Goal: Task Accomplishment & Management: Manage account settings

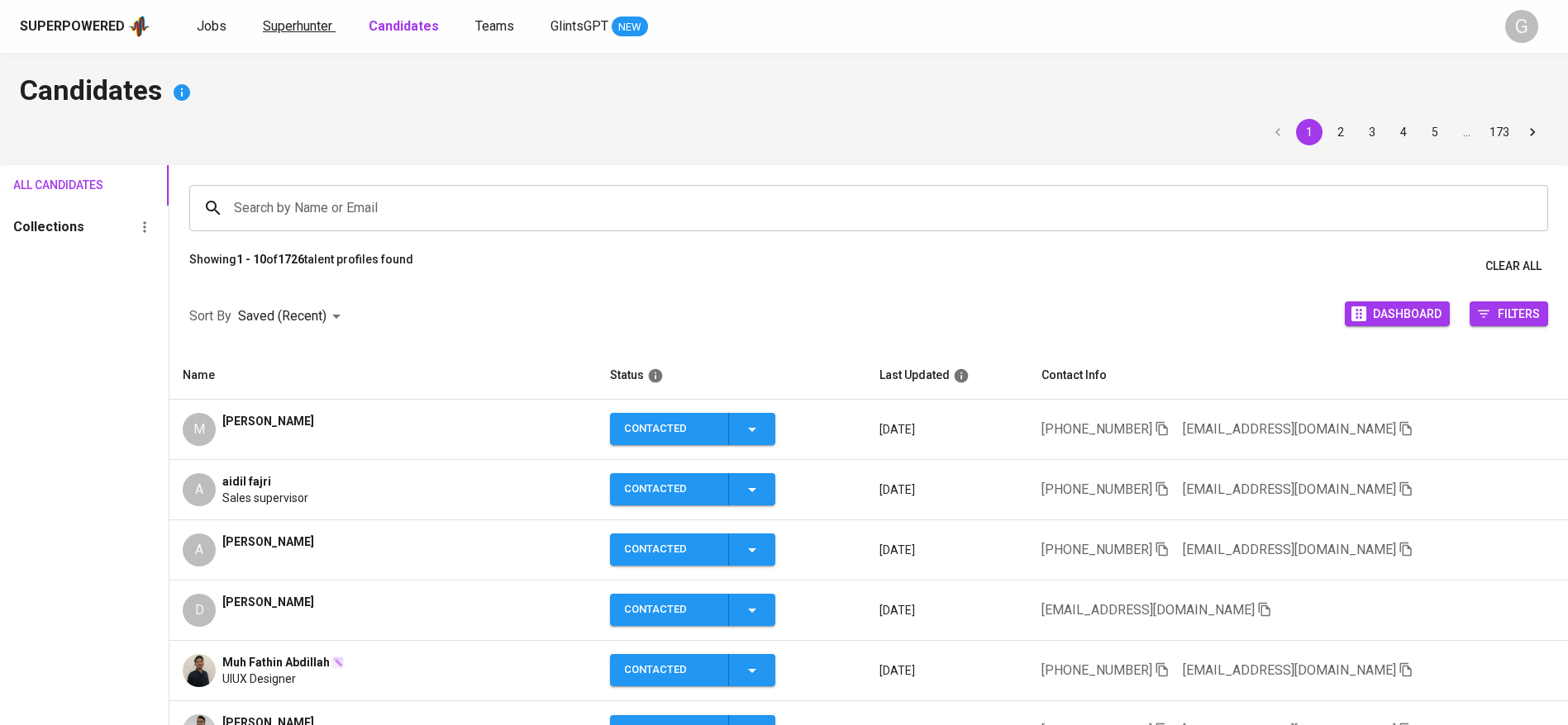
click at [290, 25] on span "Superhunter" at bounding box center [297, 26] width 69 height 16
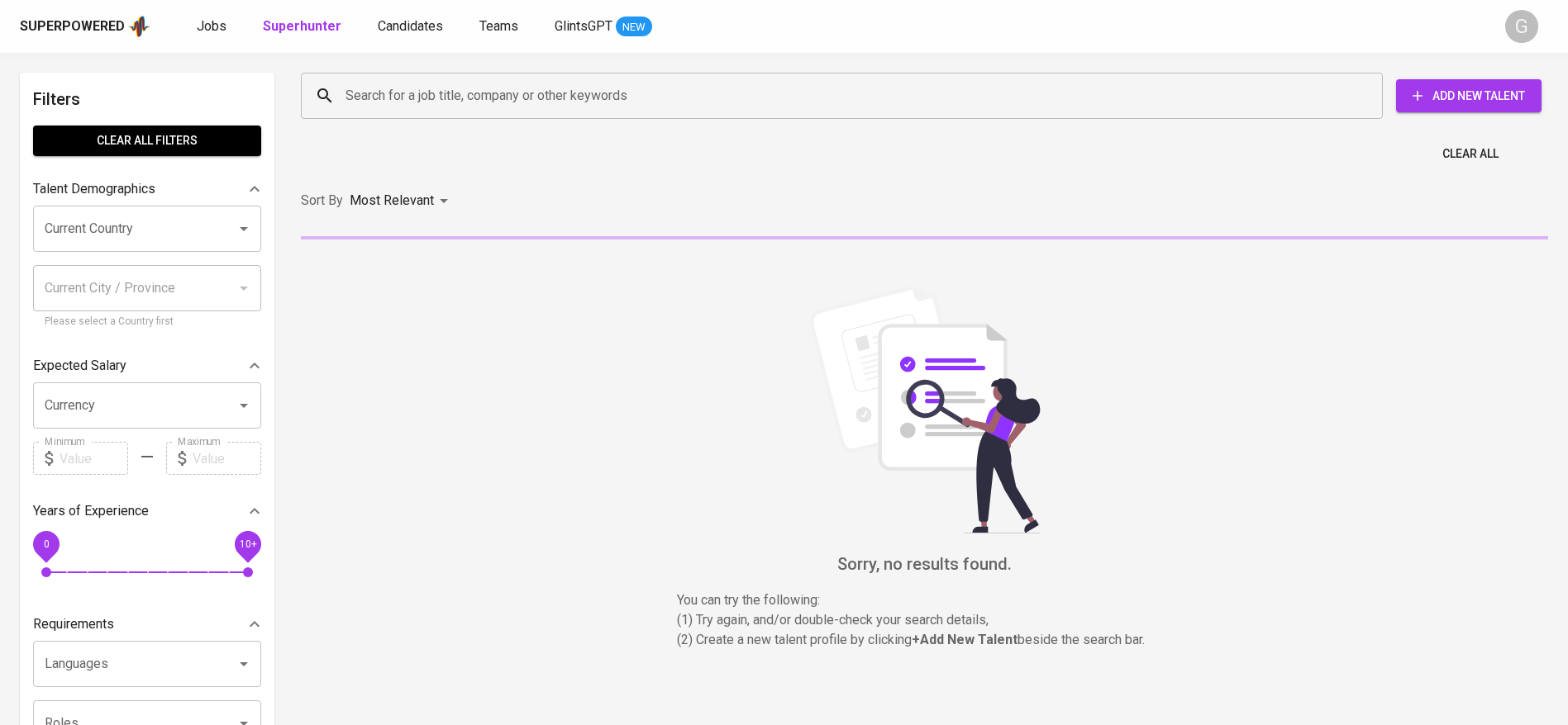
click at [503, 104] on input "Search for a job title, company or other keywords" at bounding box center [846, 95] width 1009 height 31
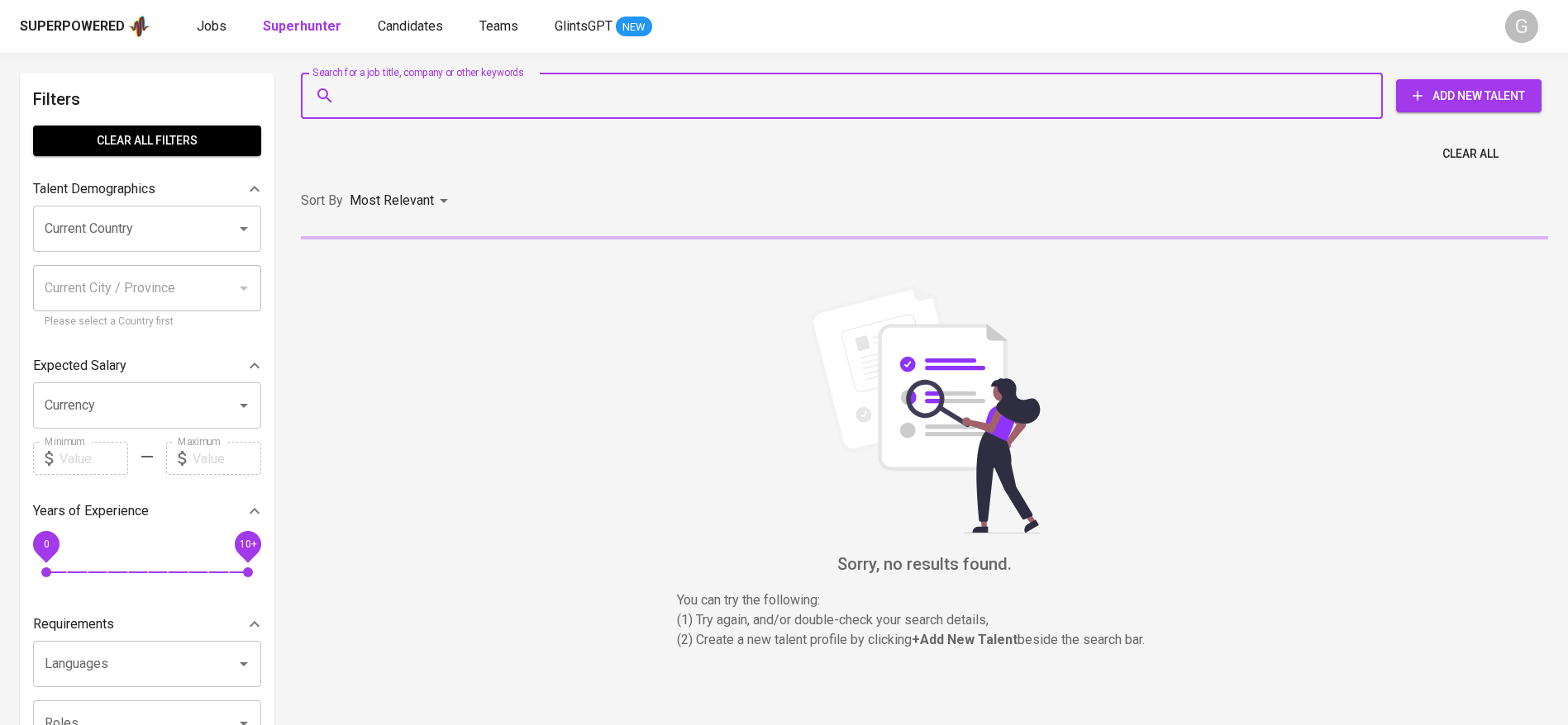
paste input "[EMAIL_ADDRESS][DOMAIN_NAME]"
type input "[EMAIL_ADDRESS][DOMAIN_NAME]"
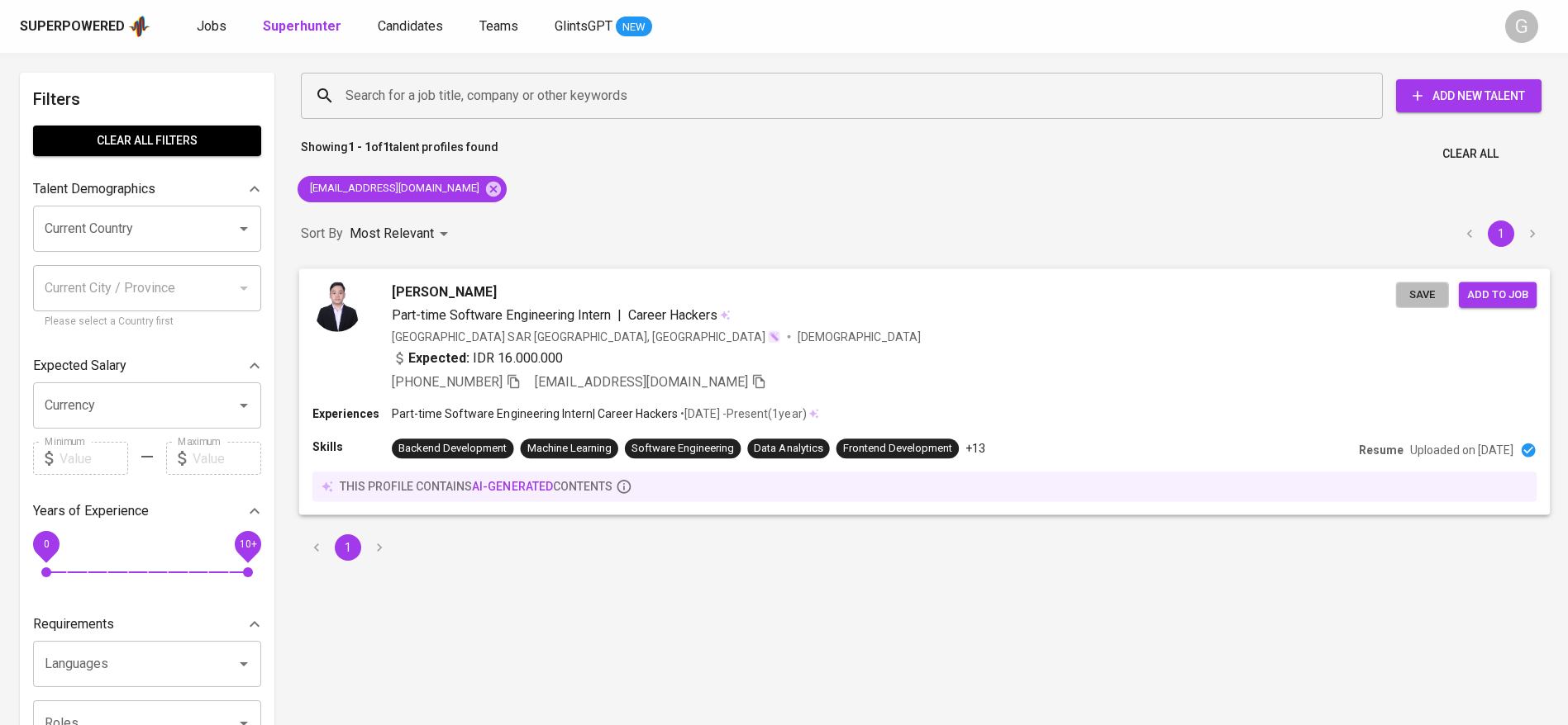
click at [1436, 292] on span "Save" at bounding box center [1422, 294] width 36 height 19
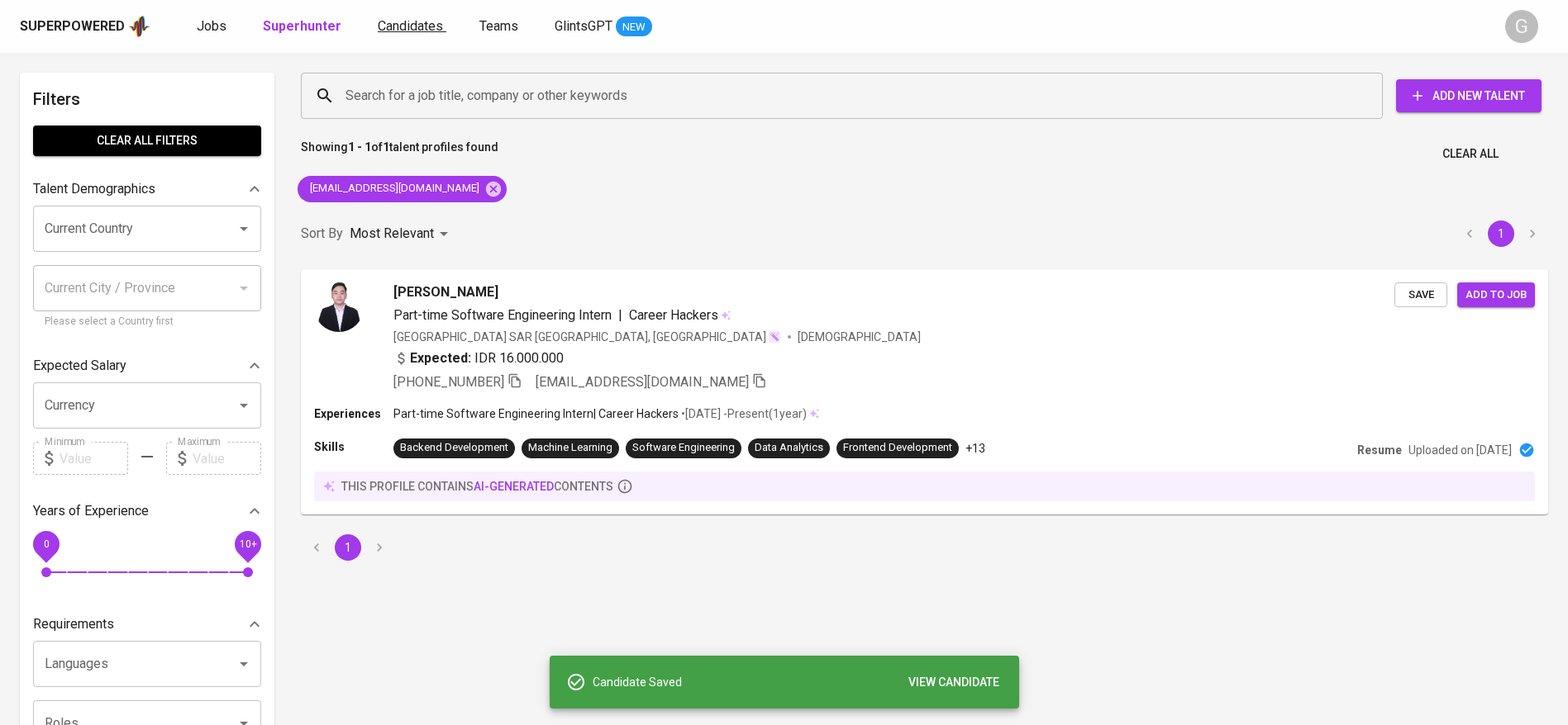
click at [398, 29] on span "Candidates" at bounding box center [409, 26] width 65 height 16
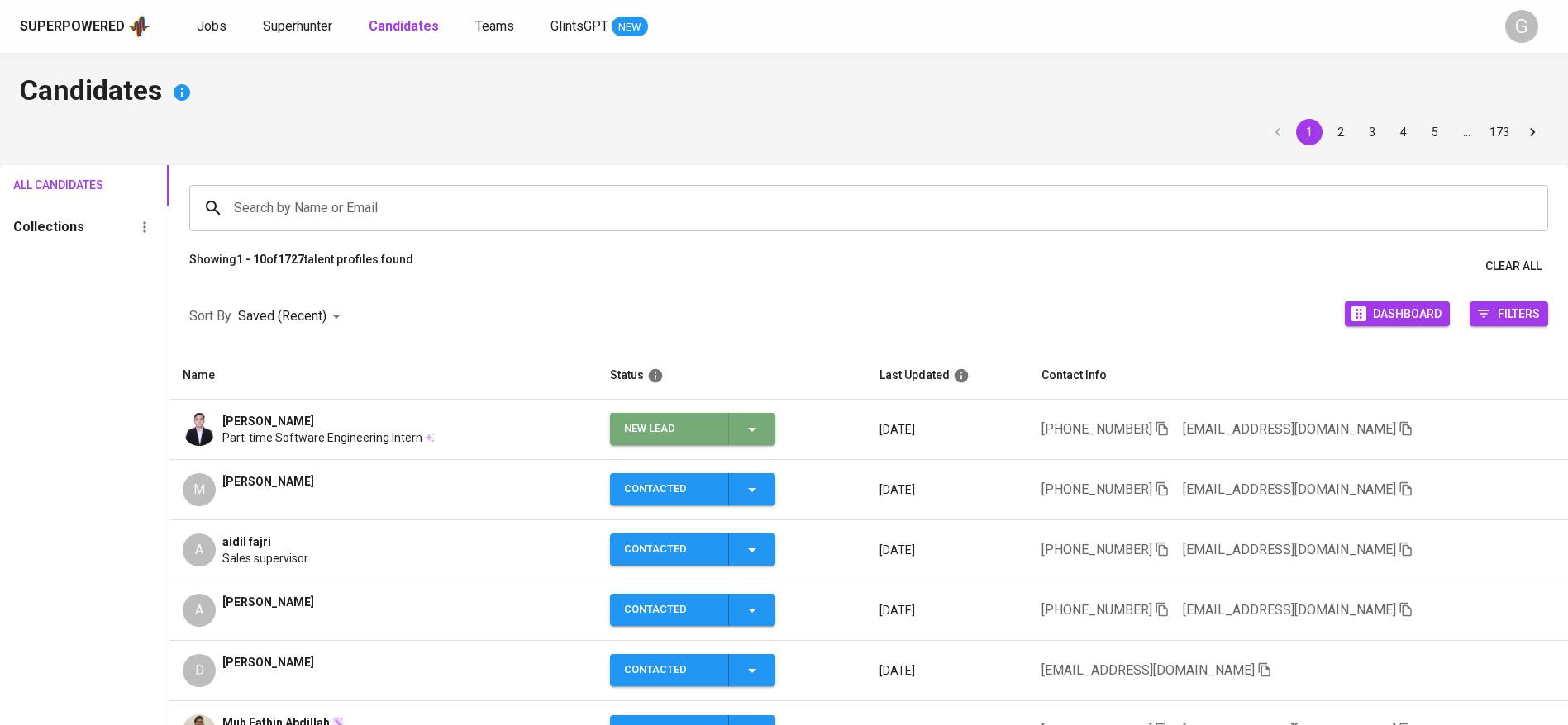
click at [759, 426] on icon "button" at bounding box center [752, 430] width 20 height 20
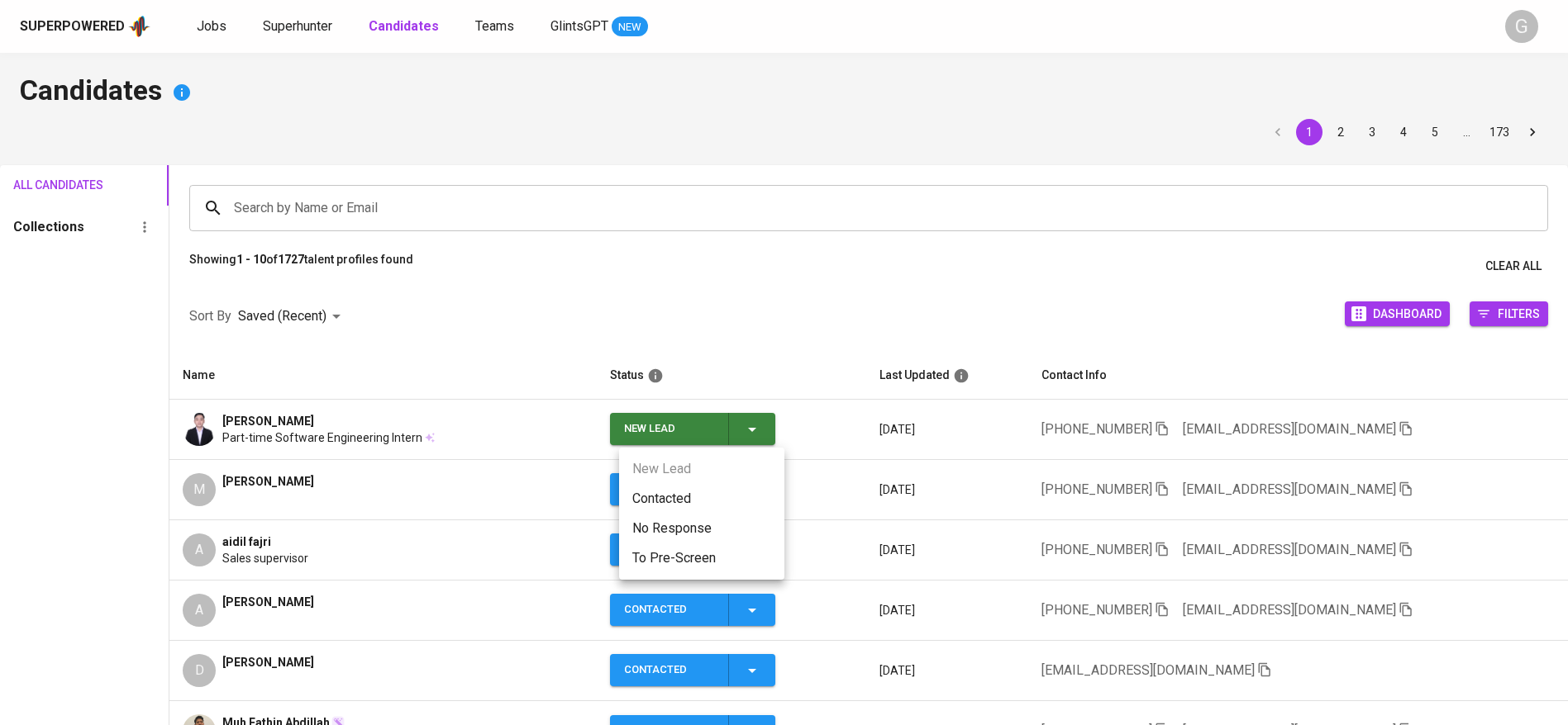
click at [706, 495] on li "Contacted" at bounding box center [702, 498] width 166 height 29
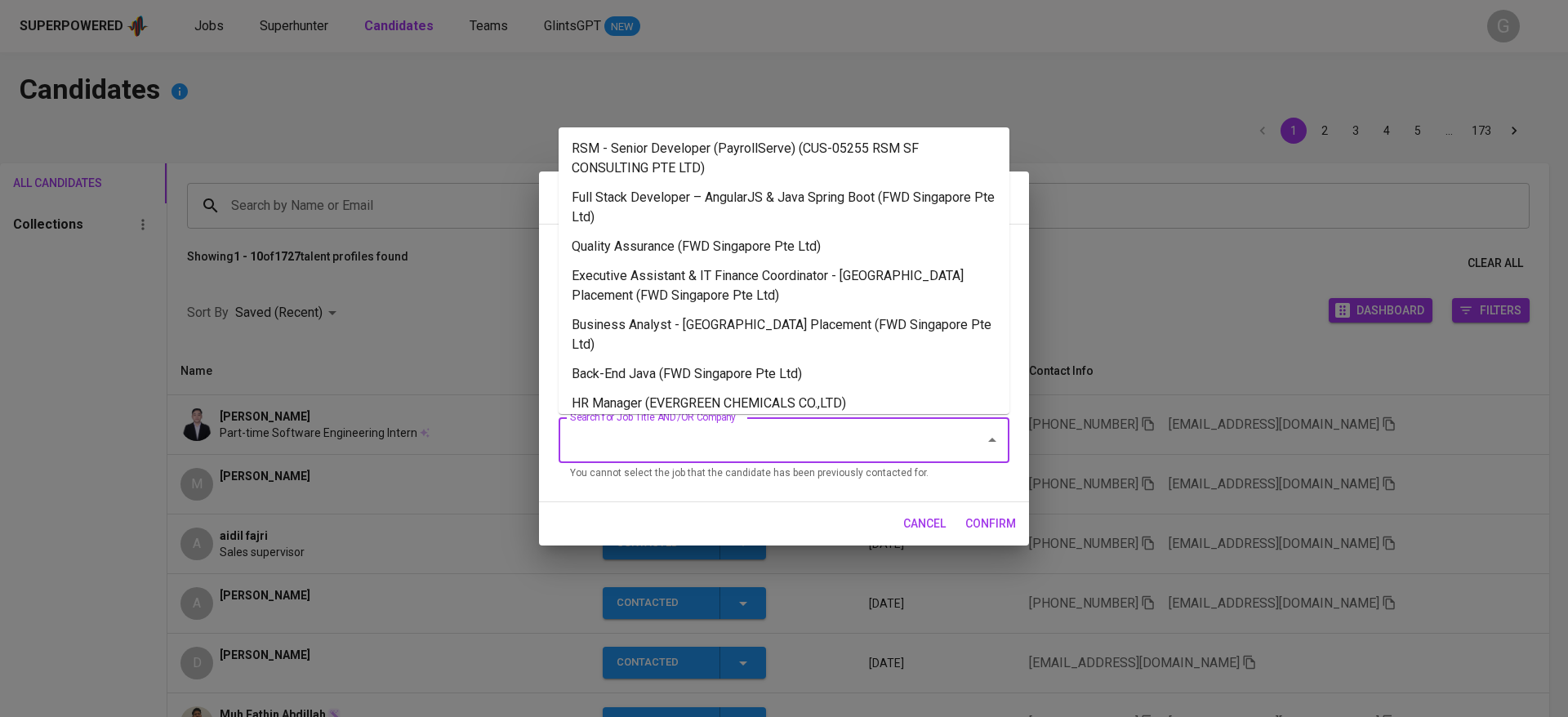
click at [791, 439] on input "Search for Job Title AND/OR Company" at bounding box center [762, 440] width 390 height 31
click at [757, 241] on li "Quality Assurance (FWD Singapore Pte Ltd)" at bounding box center [784, 246] width 451 height 29
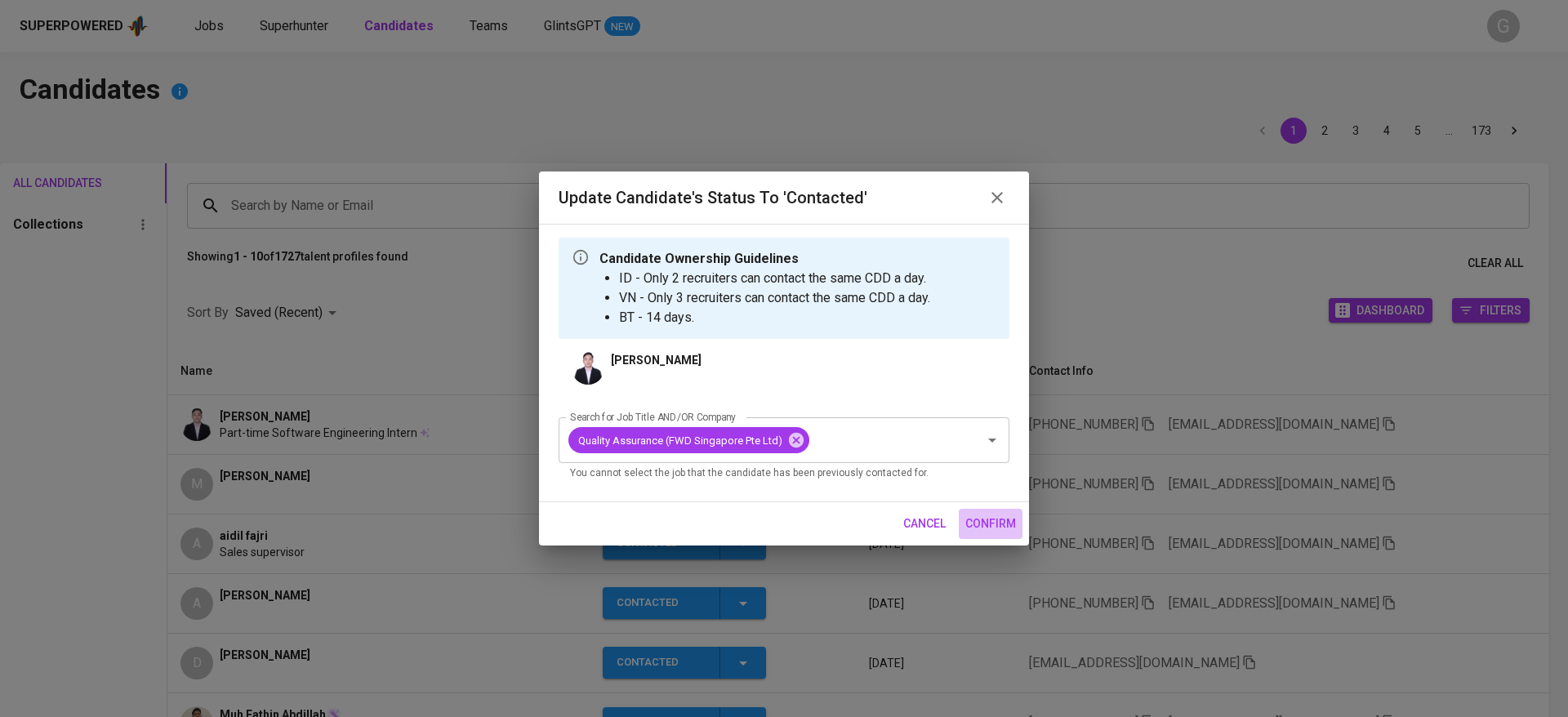
click at [1015, 522] on span "confirm" at bounding box center [991, 523] width 51 height 20
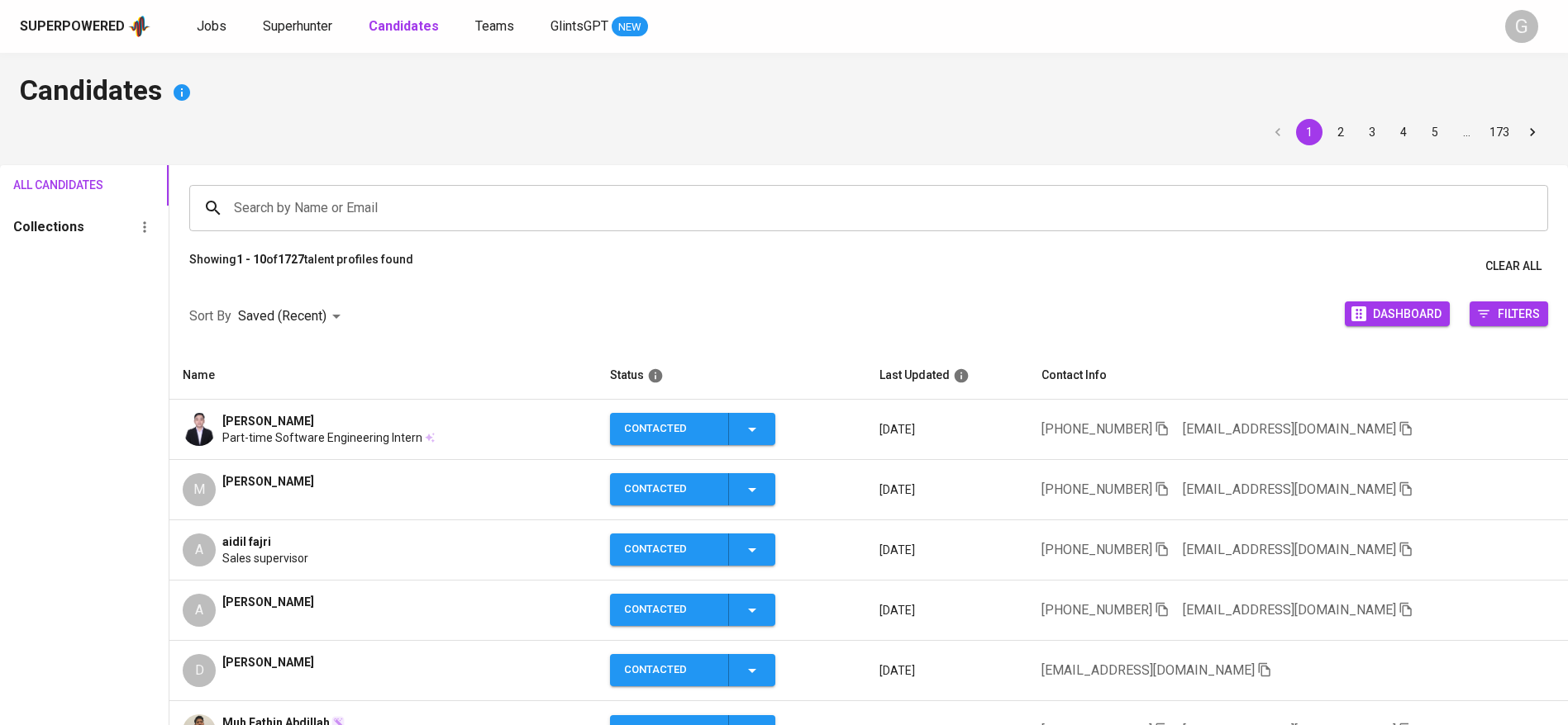
click at [364, 423] on div "[PERSON_NAME]" at bounding box center [328, 421] width 213 height 17
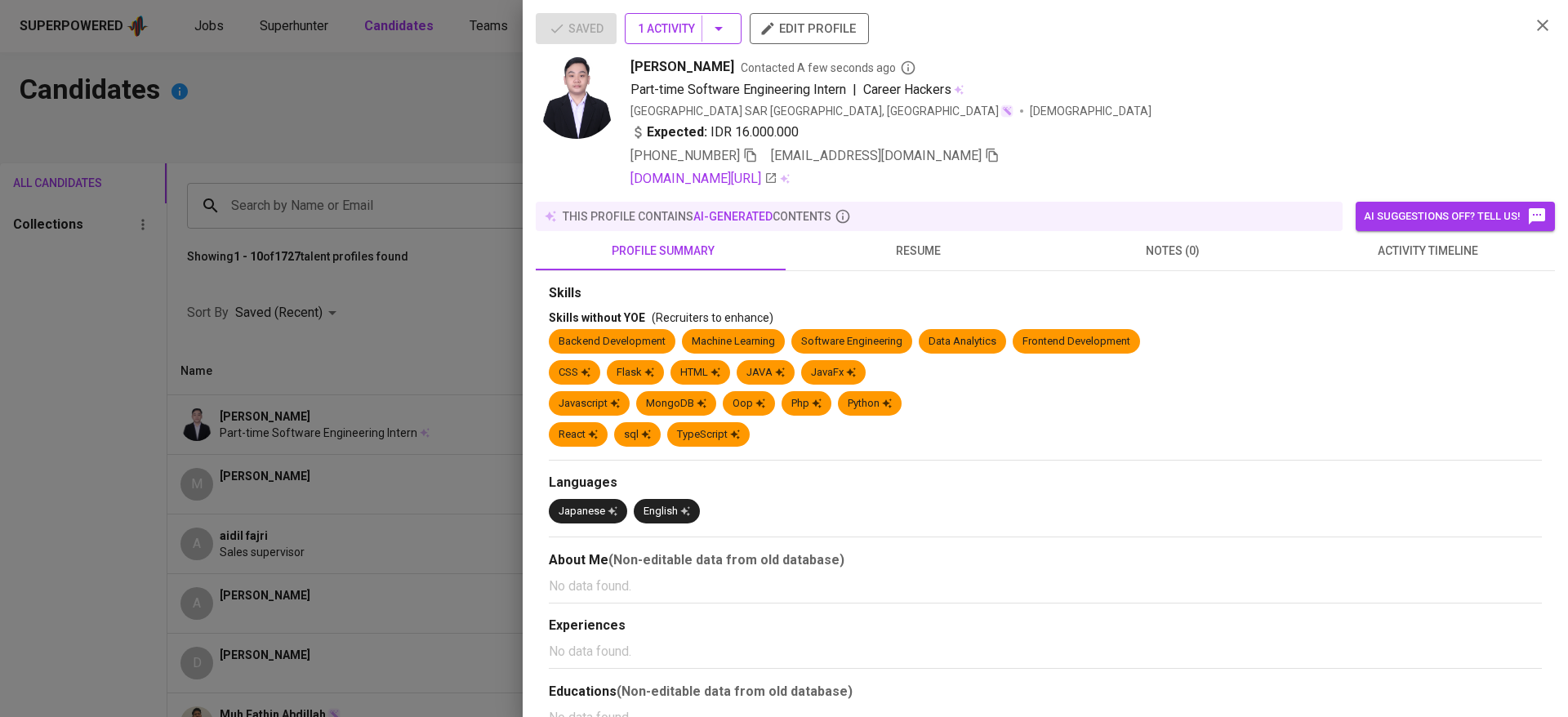
click at [655, 17] on button "1 Activity" at bounding box center [682, 28] width 117 height 31
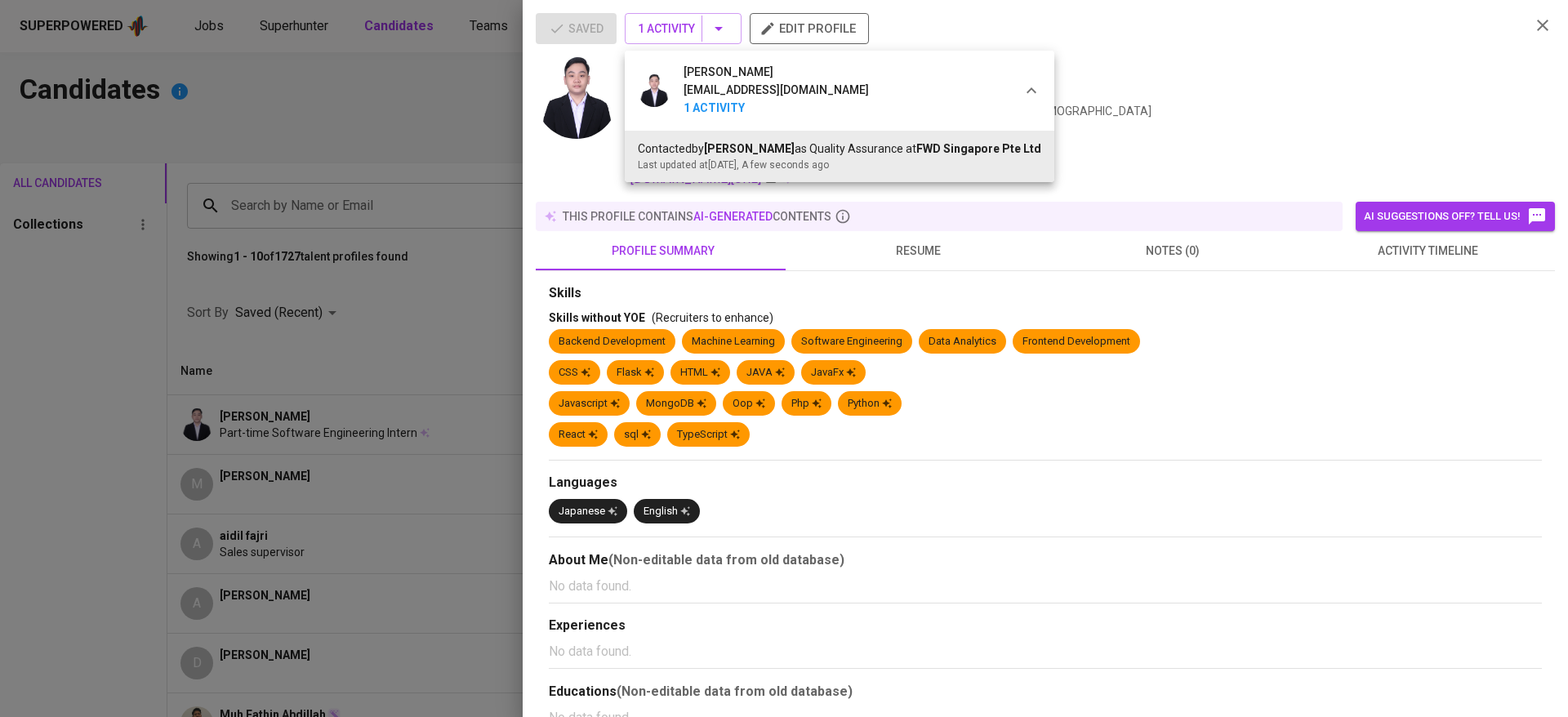
click at [1210, 155] on div at bounding box center [784, 358] width 1568 height 717
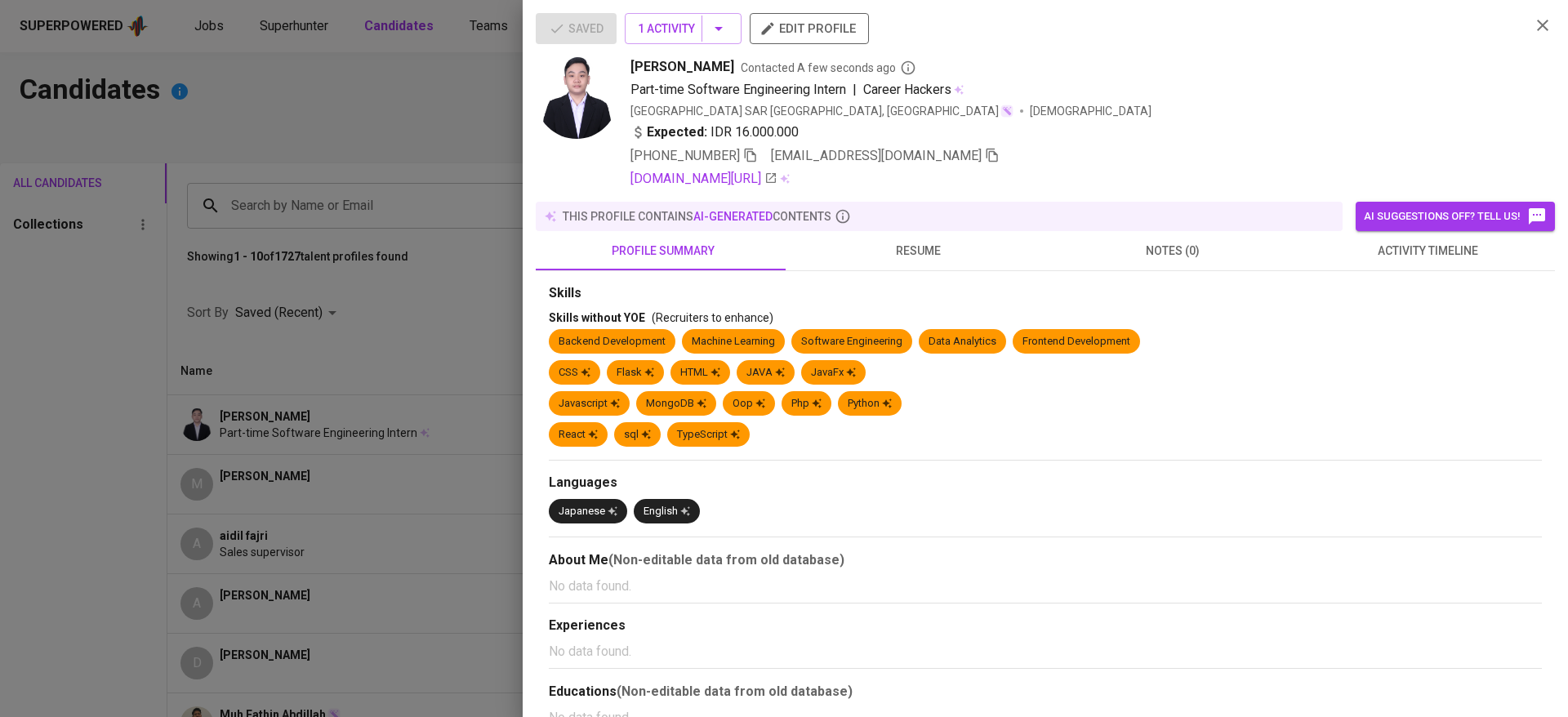
click at [1397, 248] on span "activity timeline" at bounding box center [1427, 251] width 235 height 20
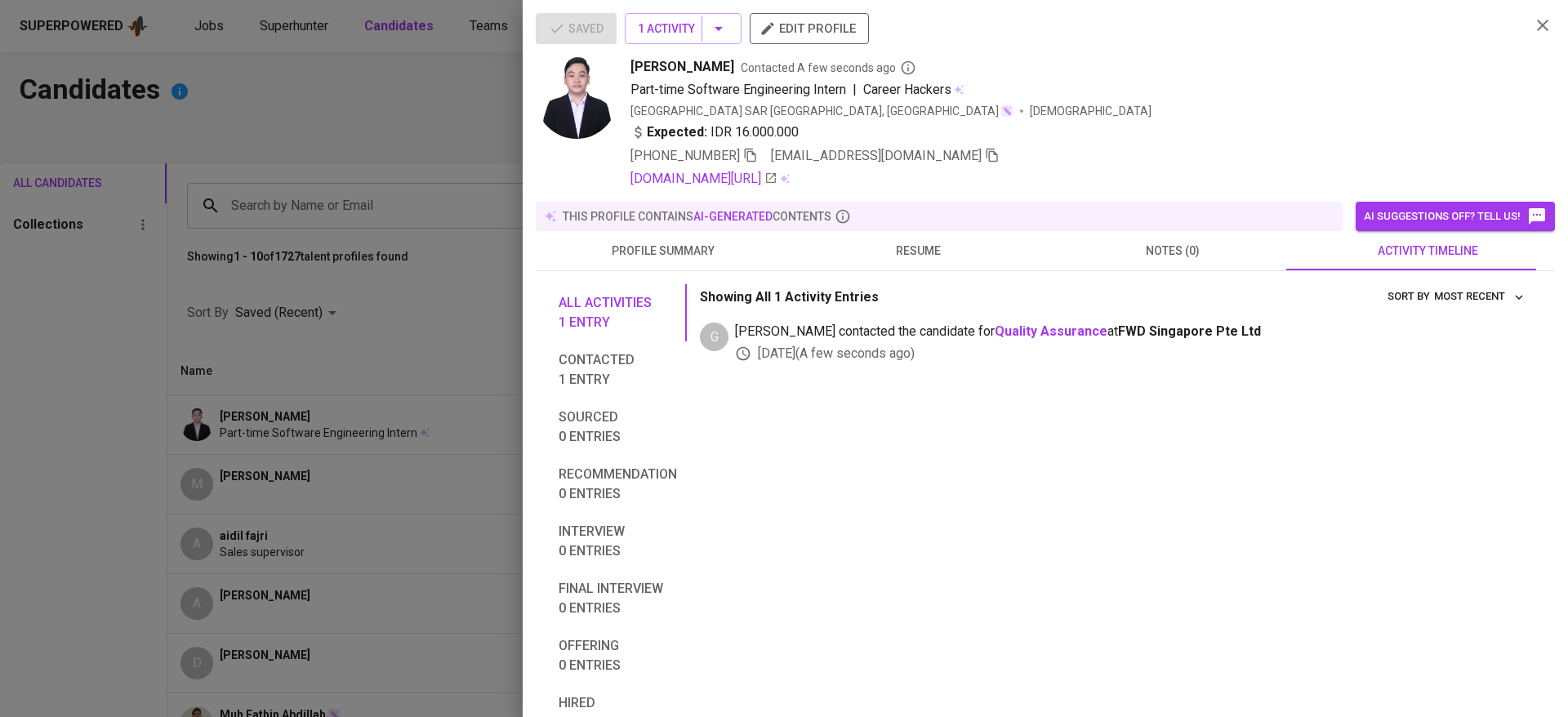
click at [647, 247] on span "profile summary" at bounding box center [662, 251] width 235 height 20
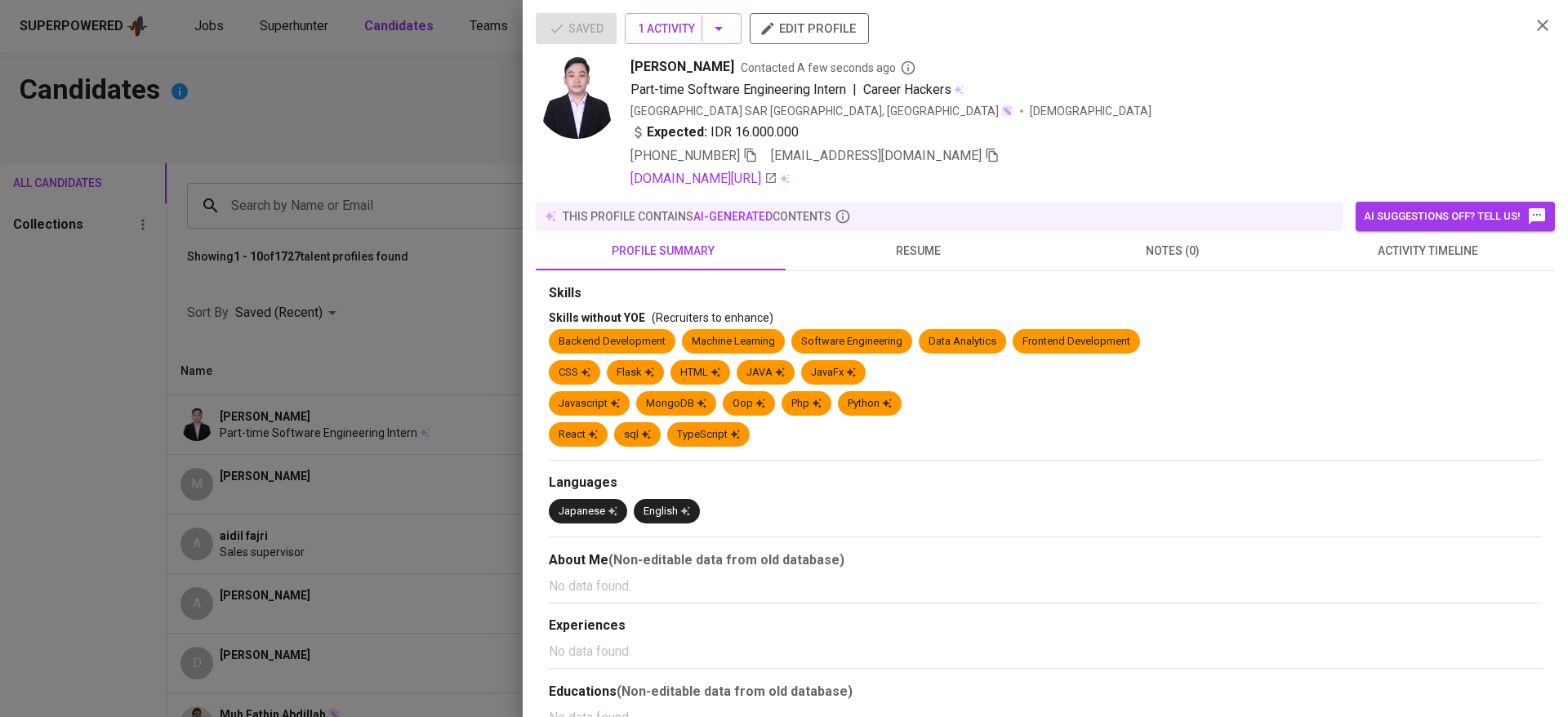
click at [350, 115] on div at bounding box center [784, 358] width 1568 height 717
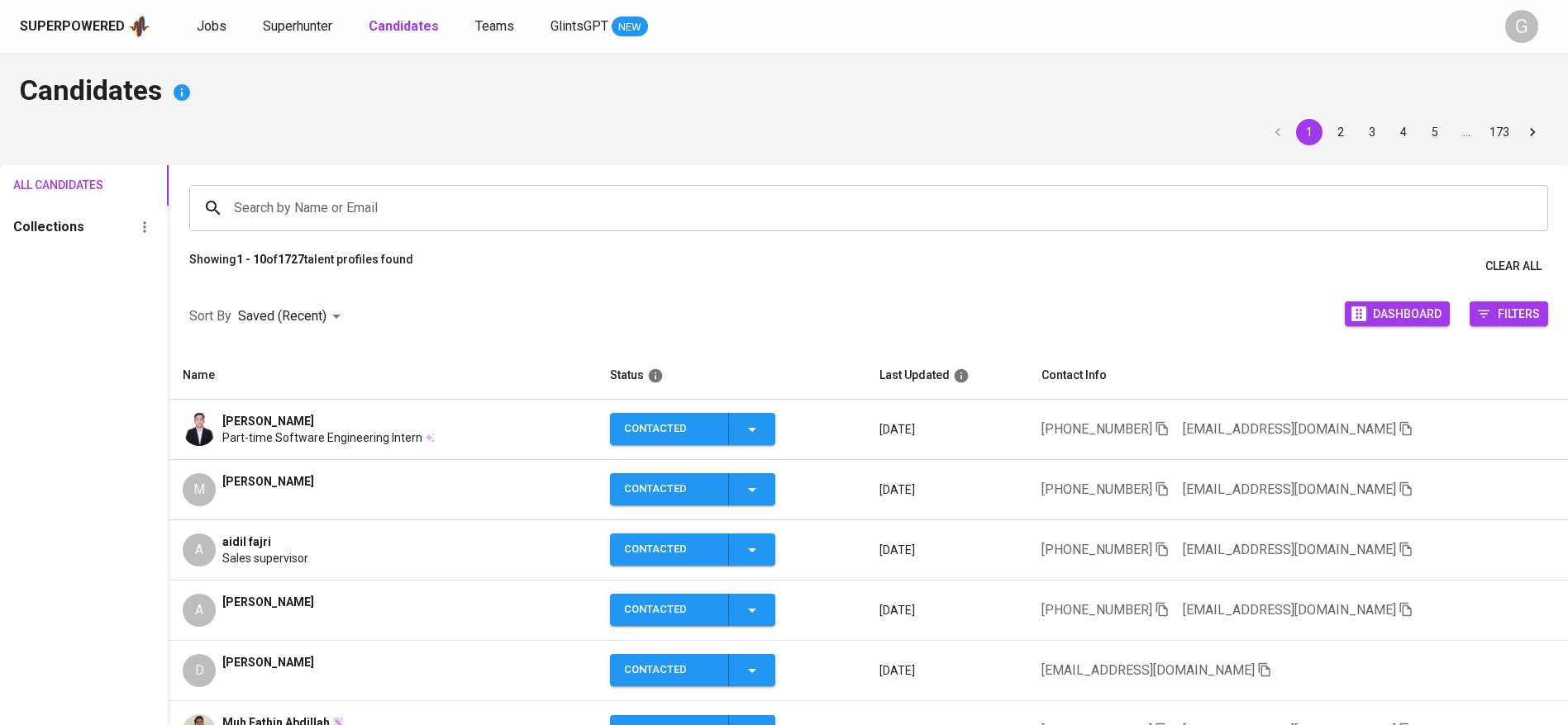
click at [393, 150] on div "Candidates 1 2 3 4 5 … 173 All Candidates Collections Search by Name or Email S…" at bounding box center [784, 560] width 1568 height 1016
